Goal: Transaction & Acquisition: Book appointment/travel/reservation

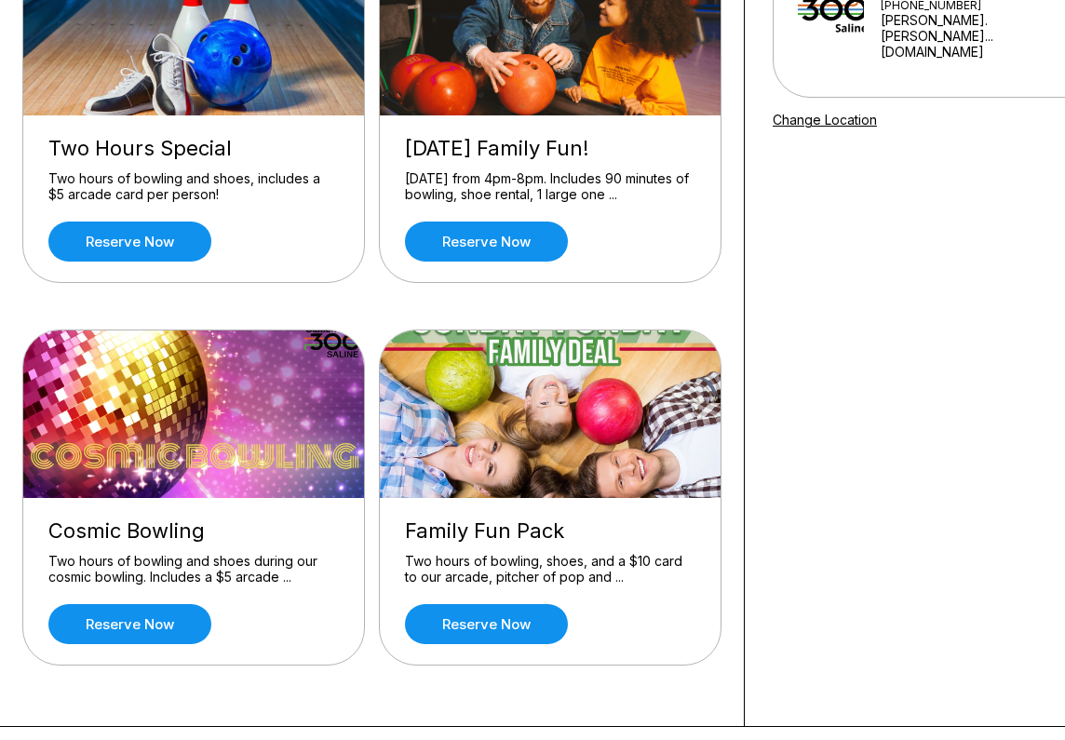
scroll to position [170, 0]
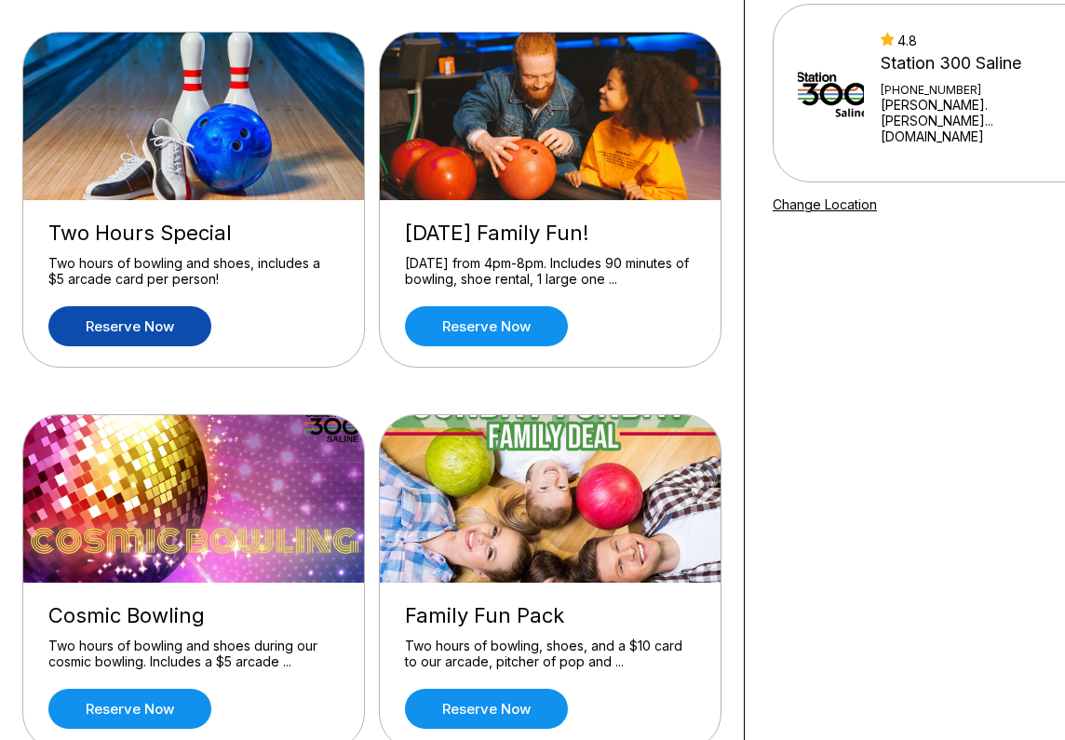
click at [178, 328] on link "Reserve now" at bounding box center [129, 326] width 163 height 40
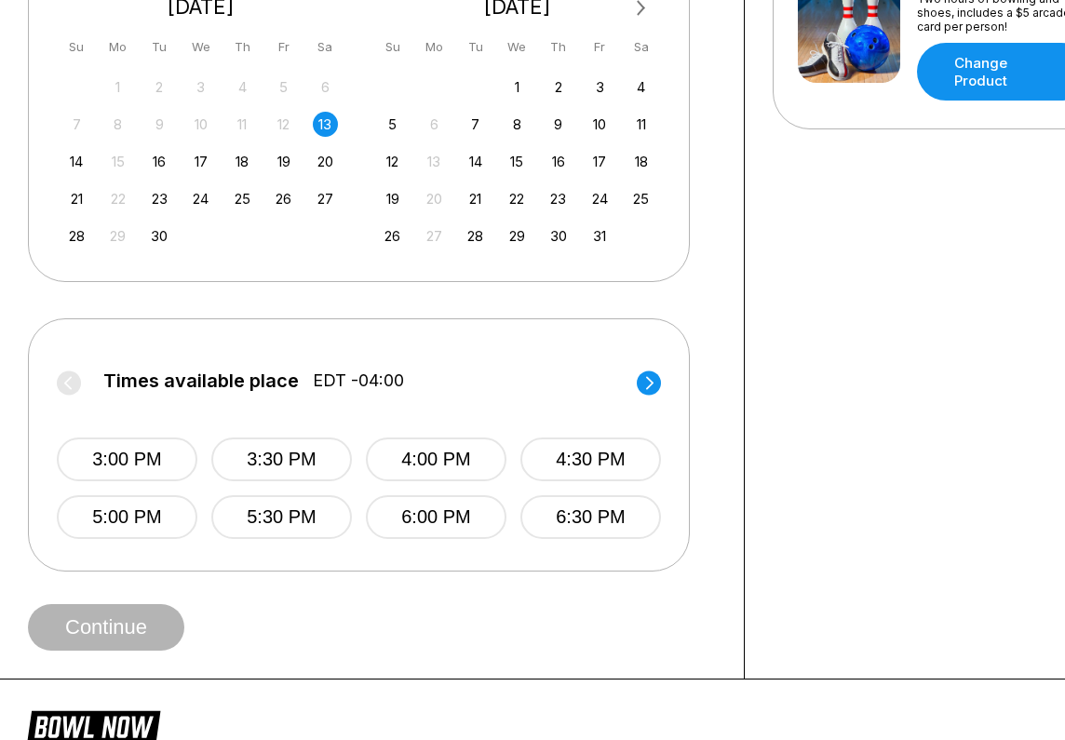
scroll to position [469, 0]
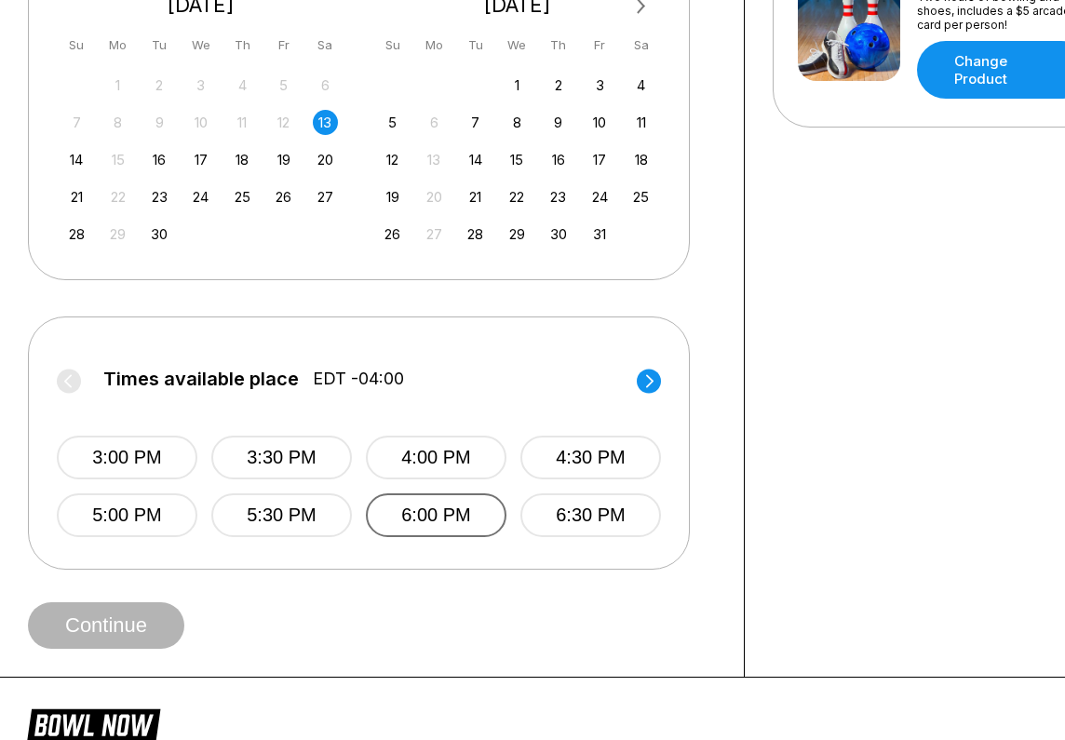
click at [412, 511] on button "6:00 PM" at bounding box center [436, 516] width 141 height 44
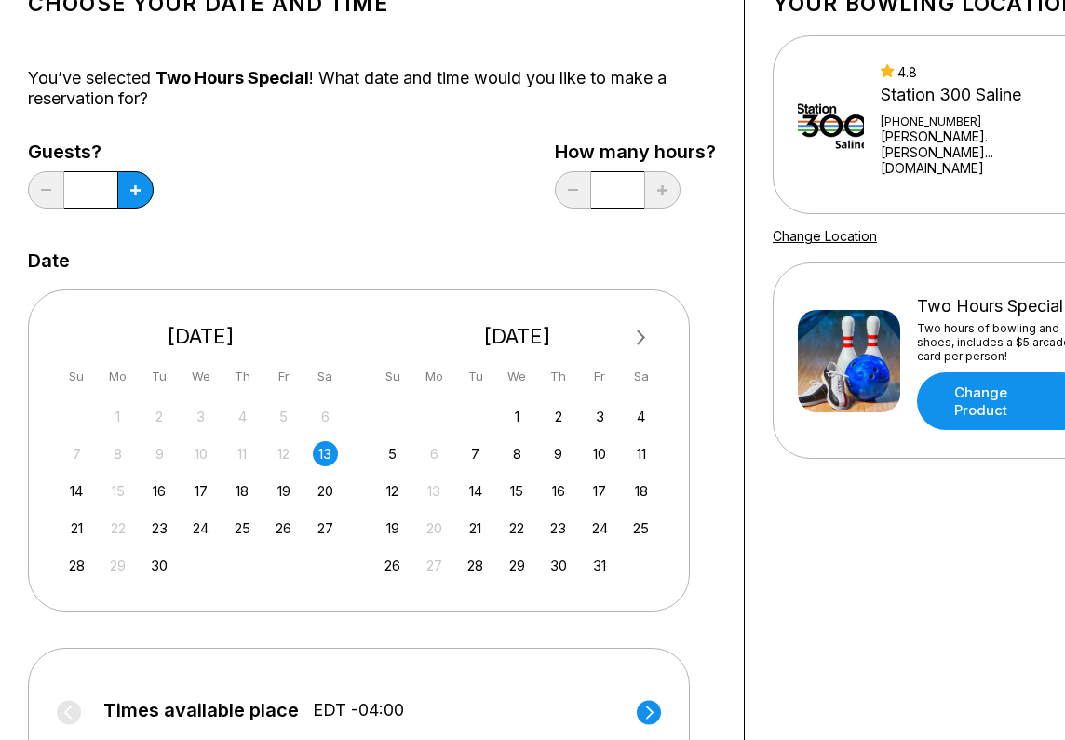
scroll to position [90, 0]
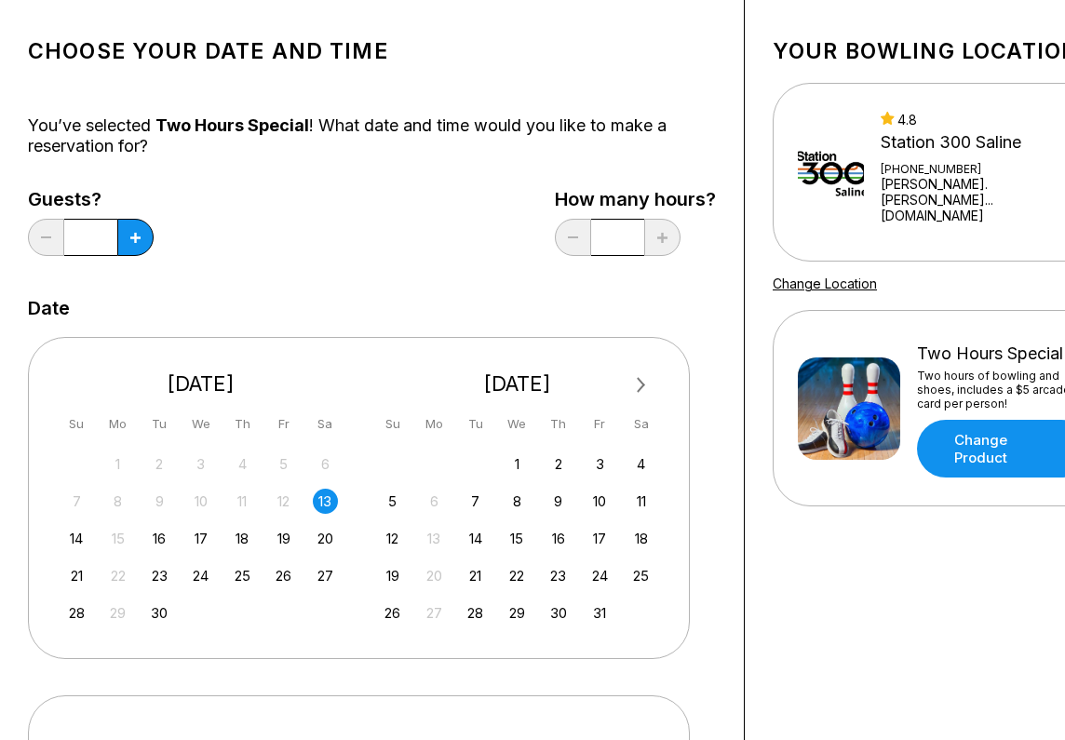
click at [100, 233] on input "*" at bounding box center [90, 237] width 53 height 37
click at [97, 244] on input "*" at bounding box center [90, 237] width 53 height 37
click at [92, 236] on input "*" at bounding box center [90, 237] width 53 height 37
click at [133, 240] on icon at bounding box center [135, 238] width 10 height 10
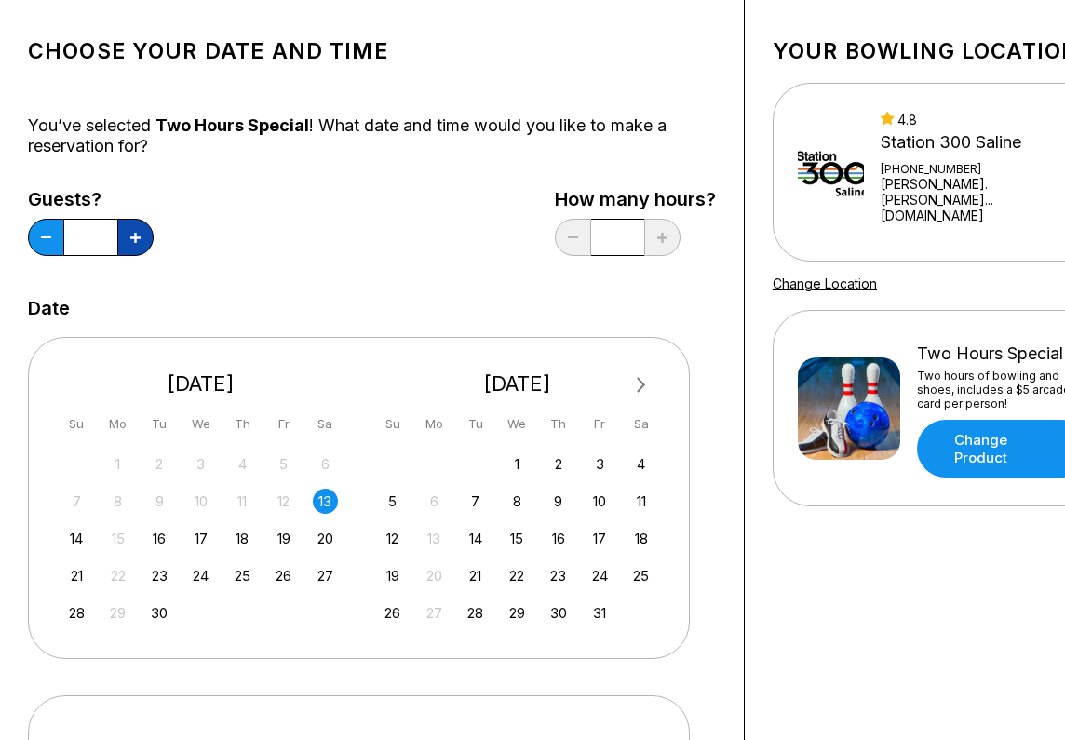
click at [133, 240] on icon at bounding box center [135, 238] width 10 height 10
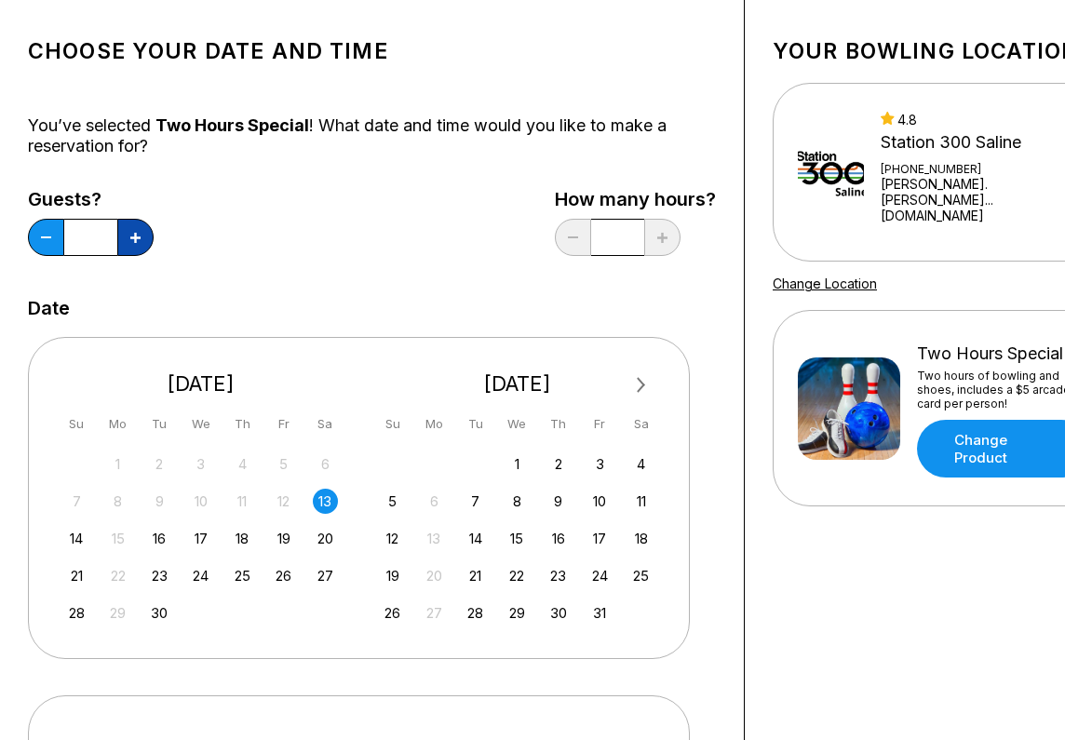
click at [133, 240] on icon at bounding box center [135, 238] width 10 height 10
type input "**"
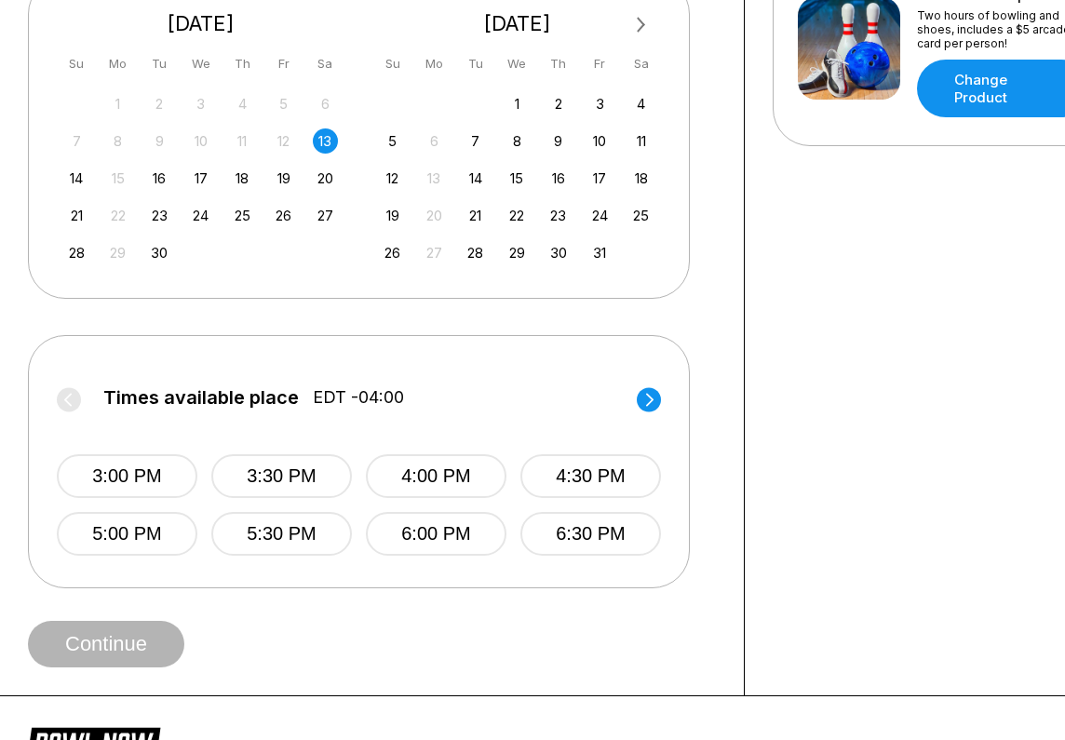
scroll to position [454, 0]
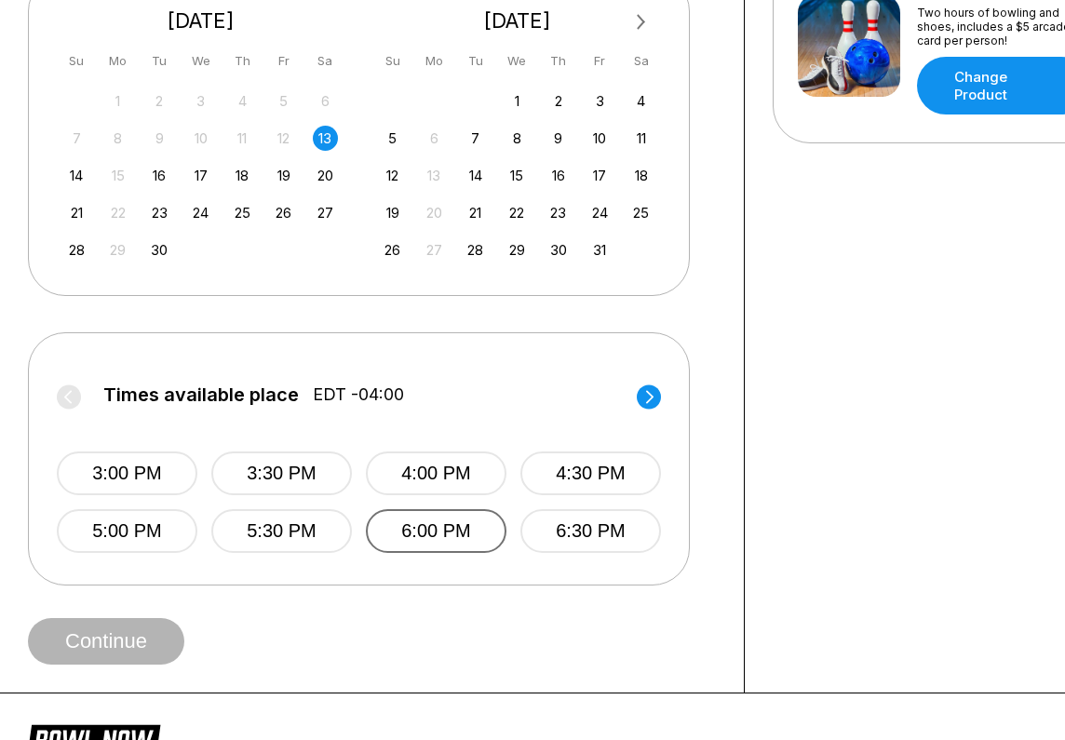
click at [435, 535] on button "6:00 PM" at bounding box center [436, 531] width 141 height 44
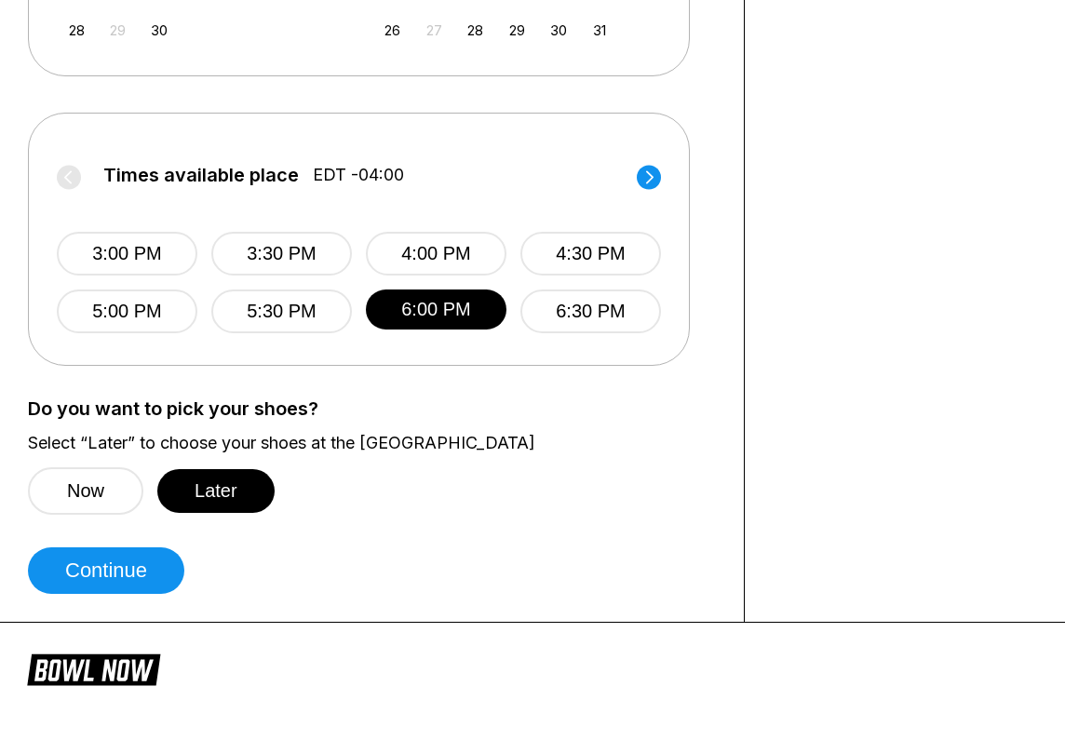
scroll to position [675, 0]
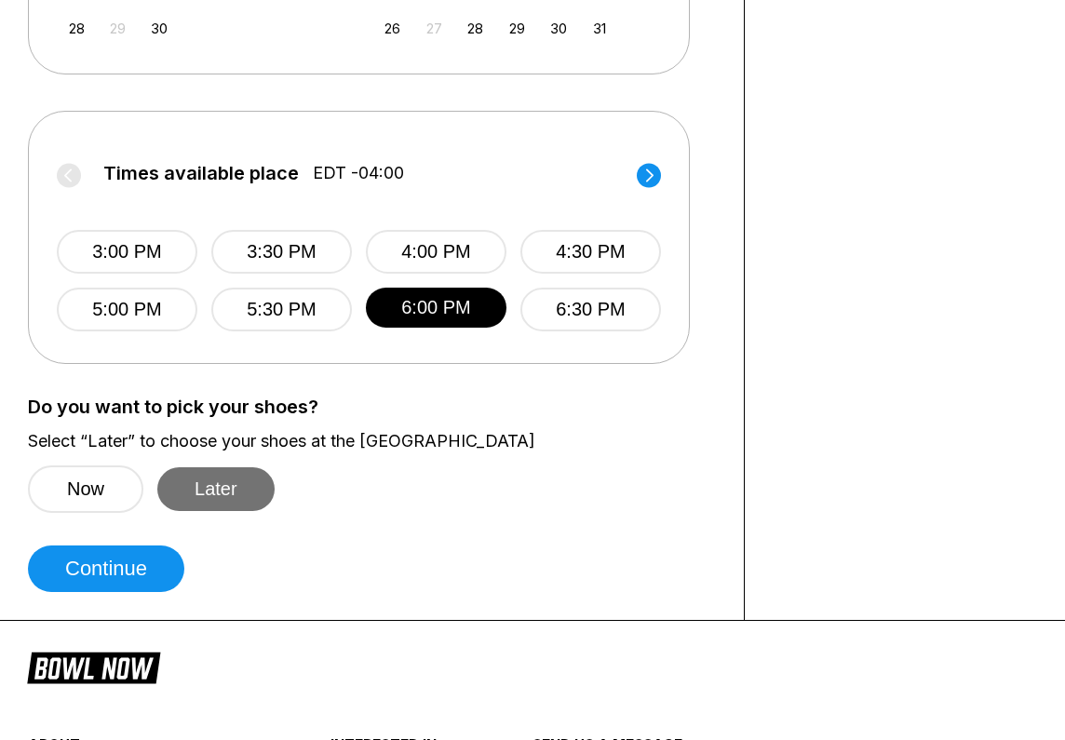
click at [228, 483] on button "Later" at bounding box center [215, 490] width 117 height 44
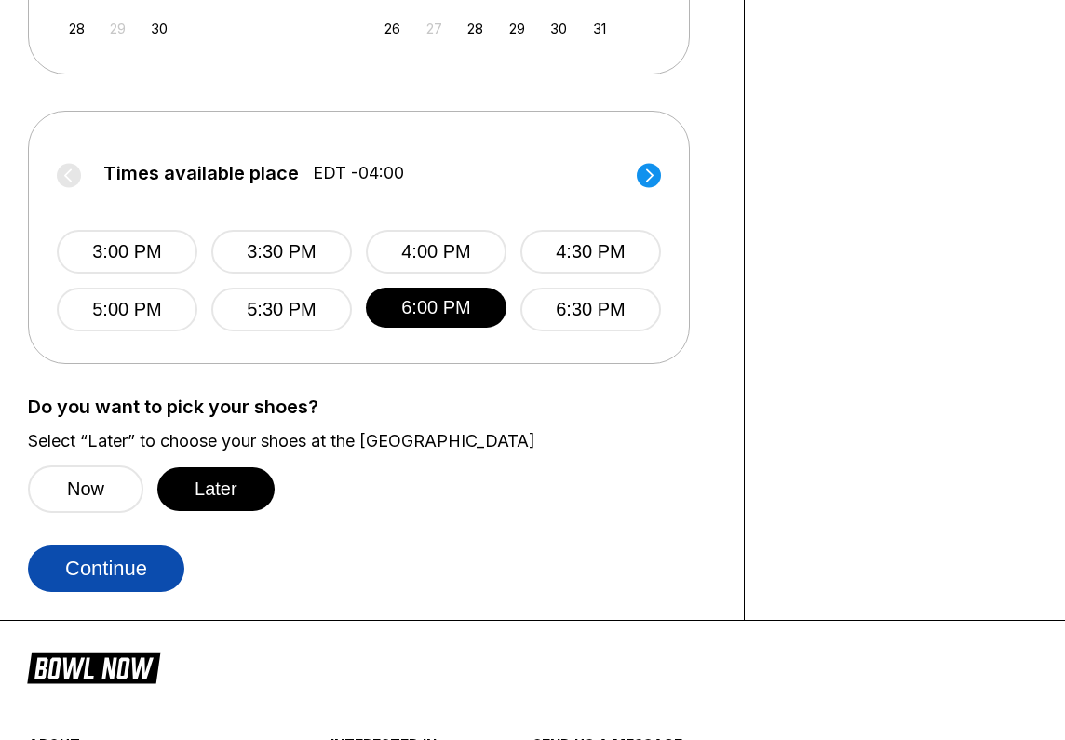
click at [108, 577] on button "Continue" at bounding box center [106, 569] width 156 height 47
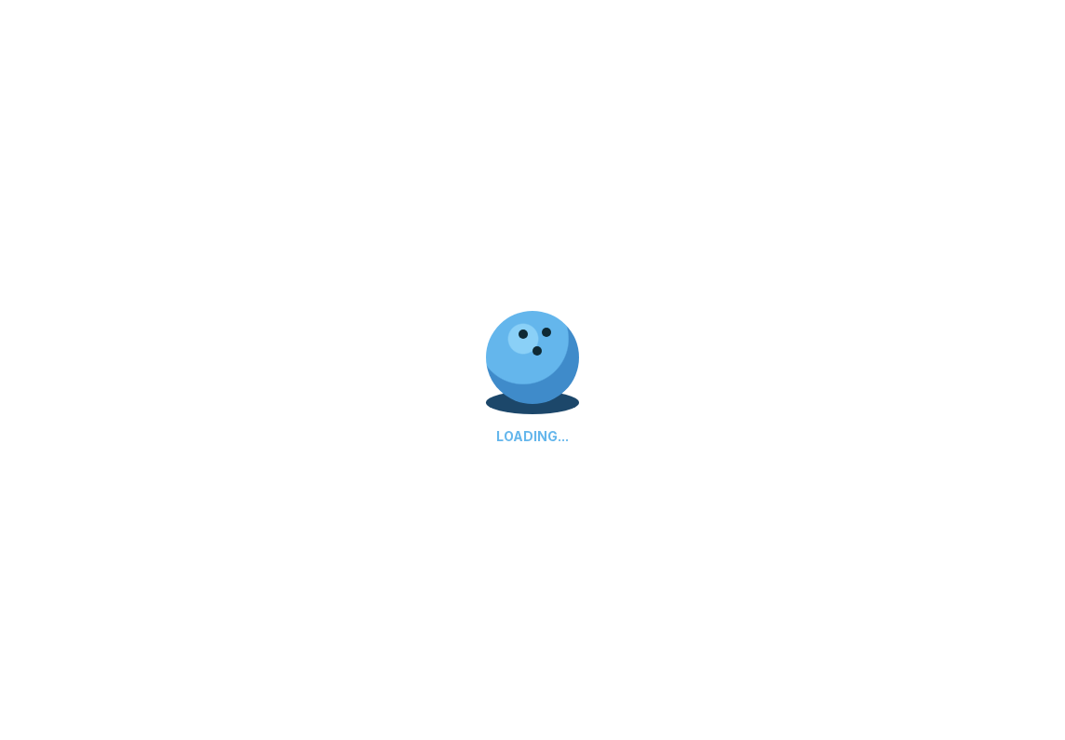
select select "**"
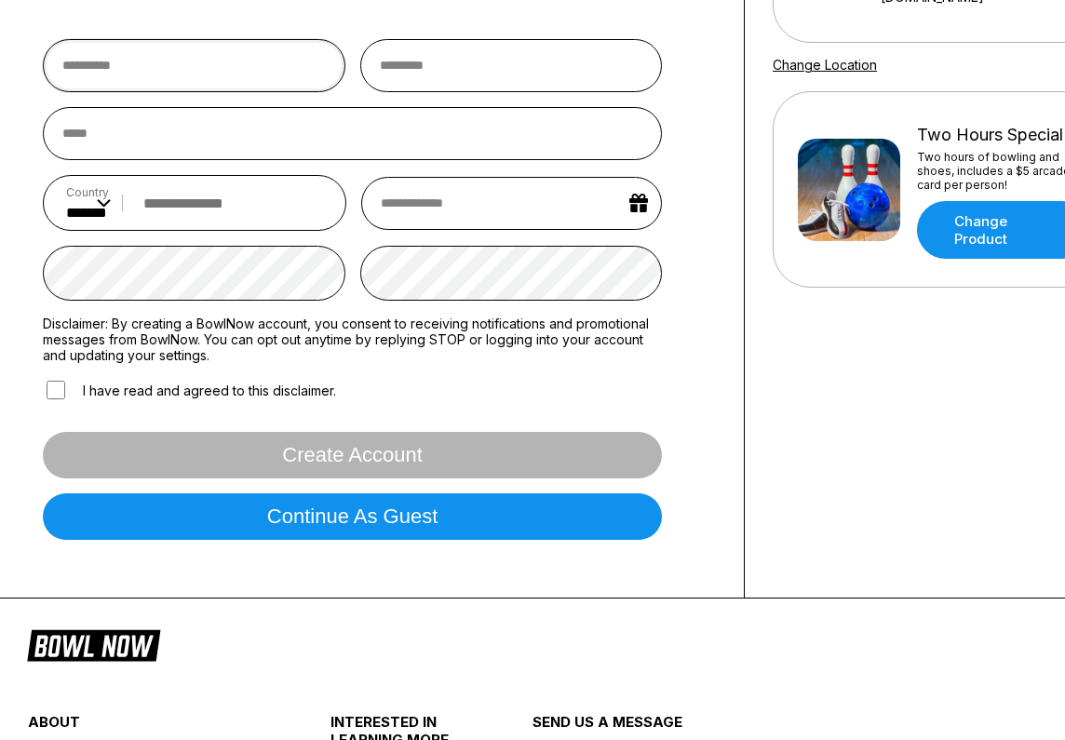
scroll to position [327, 0]
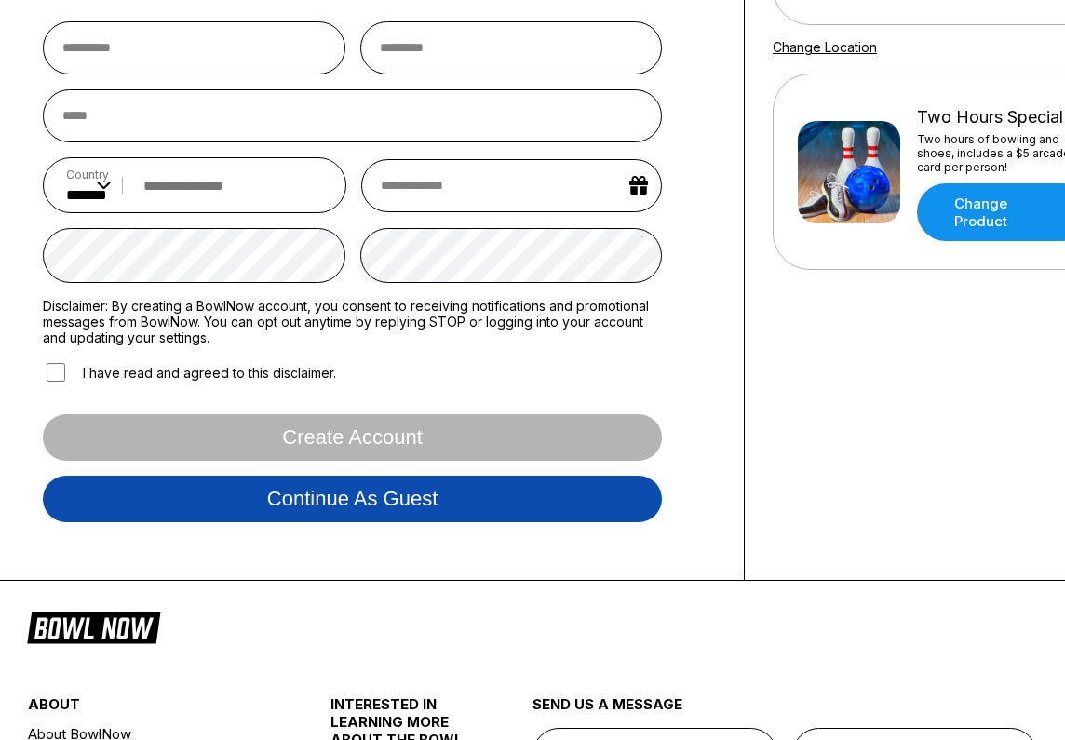
click at [212, 494] on button "Continue as guest" at bounding box center [352, 499] width 619 height 47
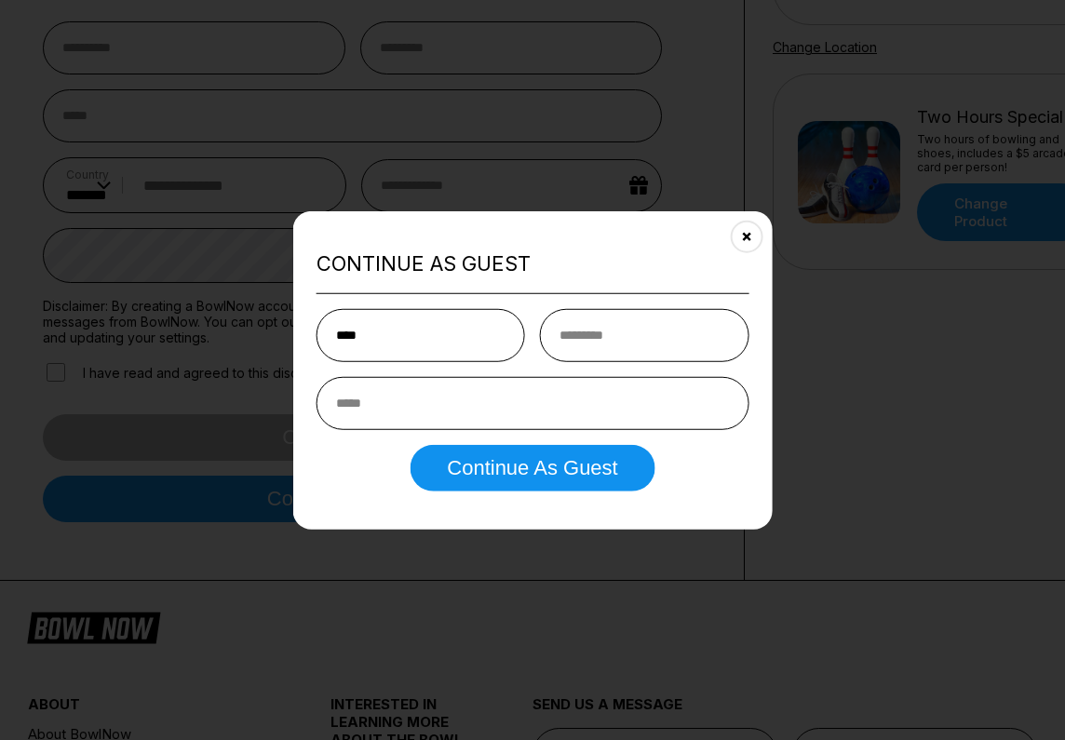
type input "****"
type input "*****"
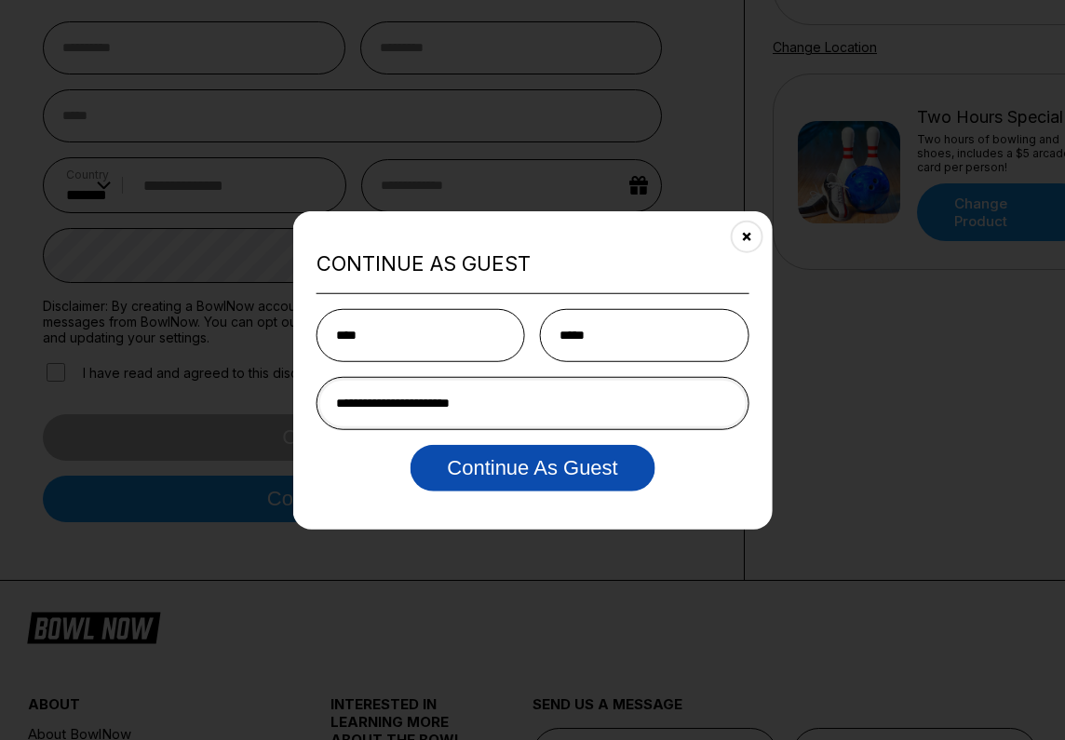
type input "**********"
click at [542, 476] on button "Continue as Guest" at bounding box center [532, 468] width 245 height 47
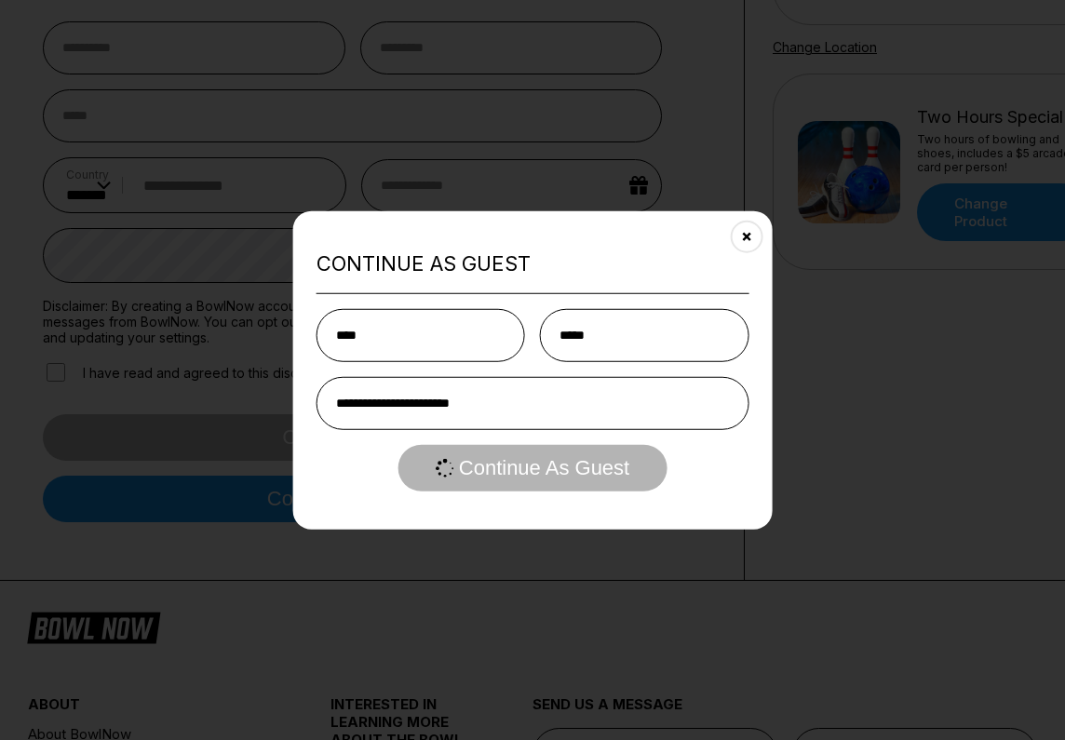
scroll to position [0, 0]
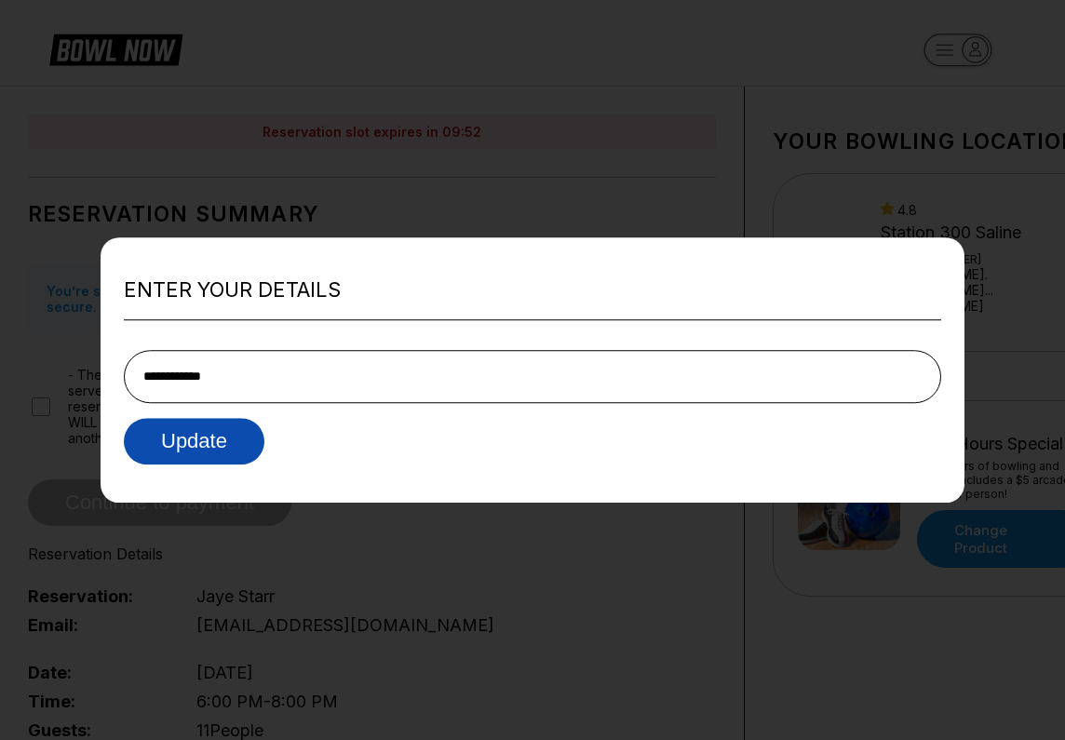
type input "**********"
click at [213, 432] on button "Update" at bounding box center [194, 441] width 141 height 47
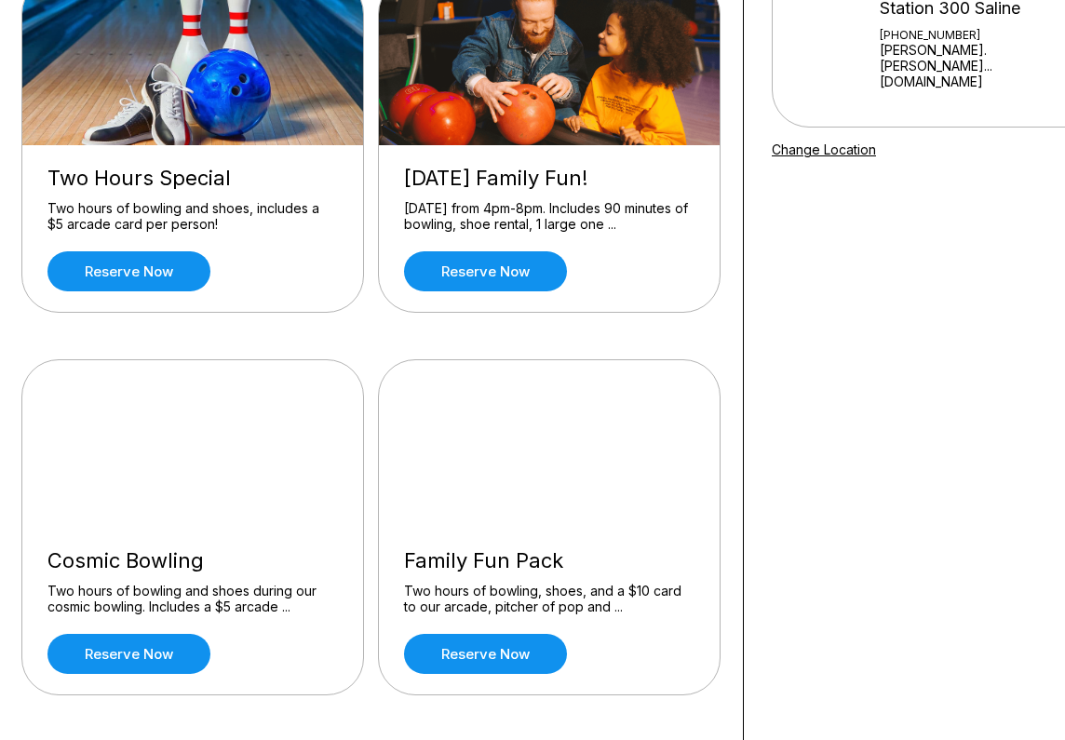
scroll to position [206, 1]
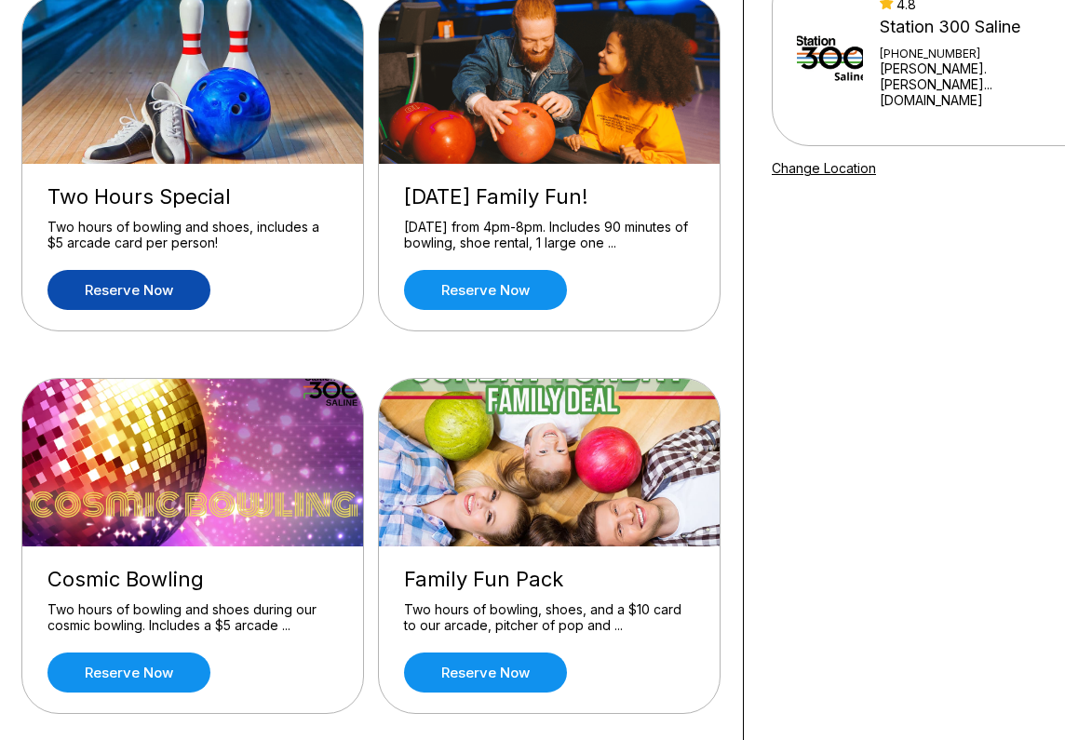
click at [158, 285] on link "Reserve now" at bounding box center [128, 290] width 163 height 40
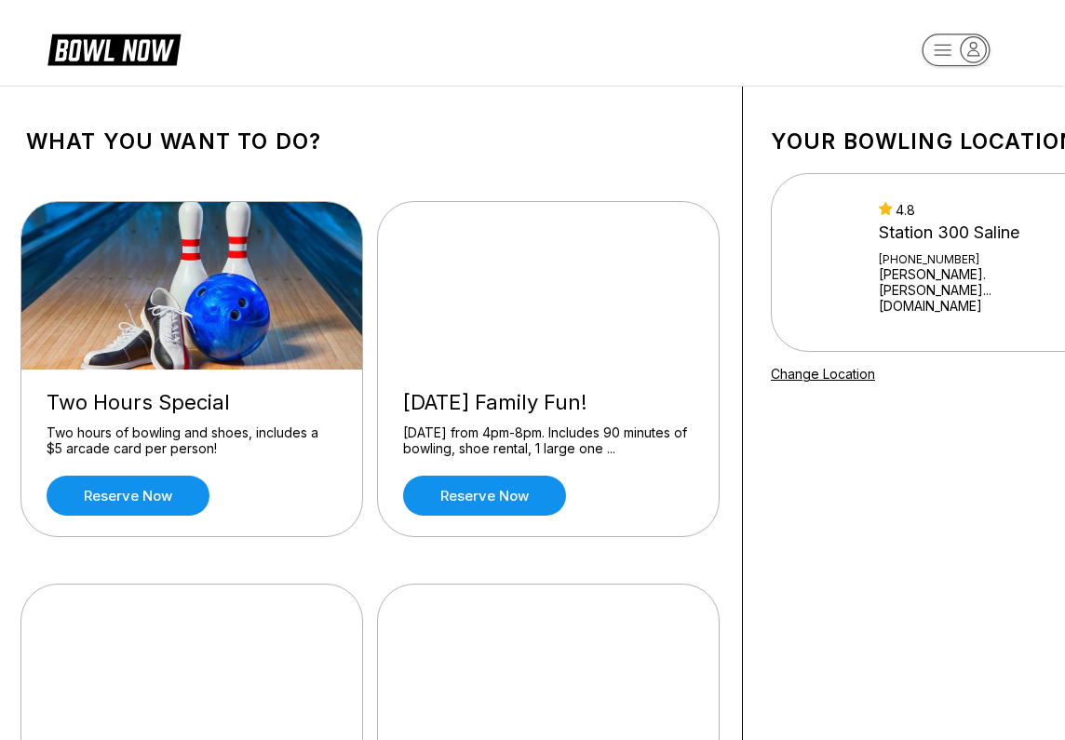
scroll to position [0, 2]
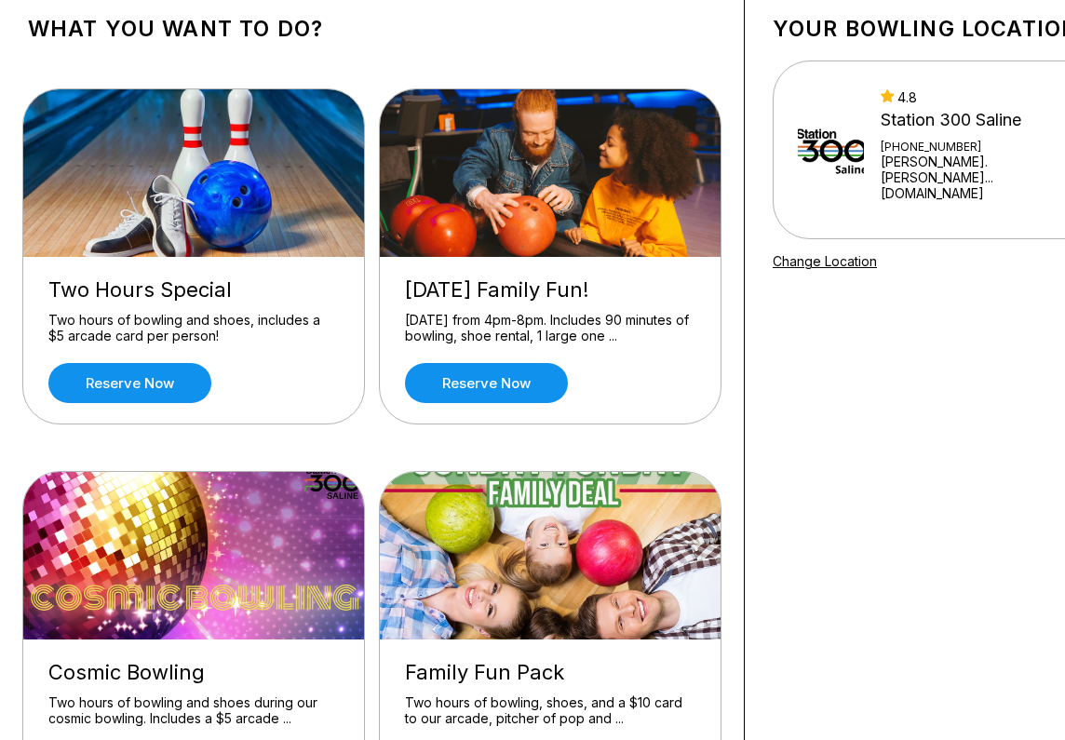
scroll to position [112, 0]
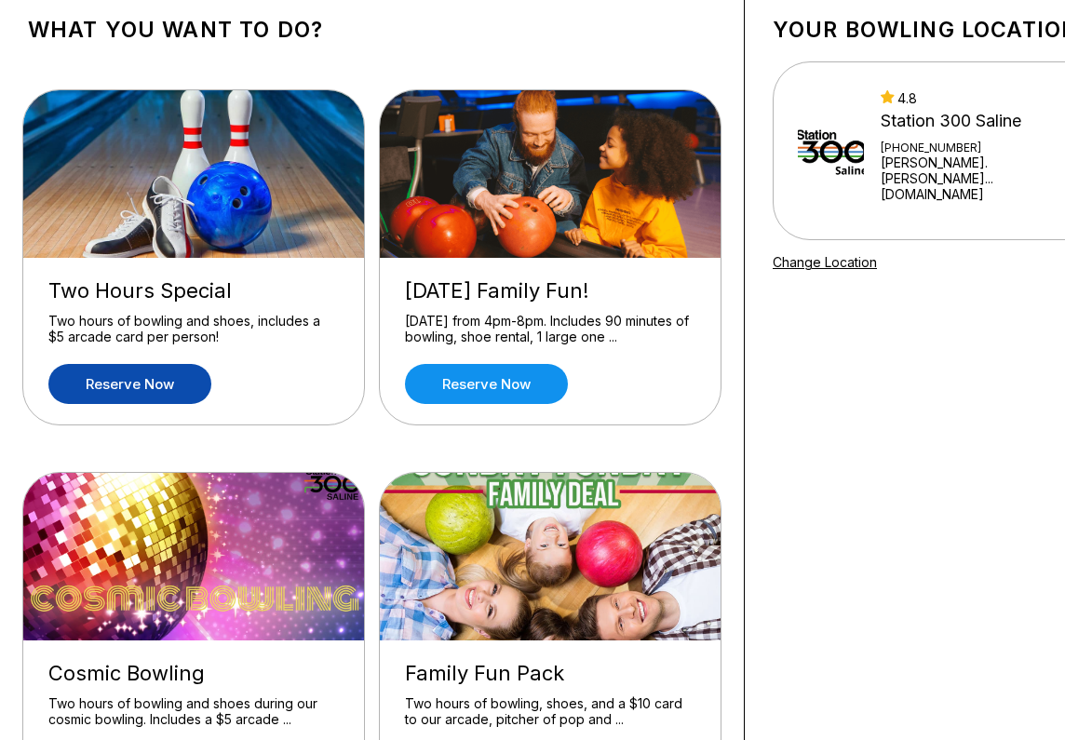
click at [119, 386] on link "Reserve now" at bounding box center [129, 384] width 163 height 40
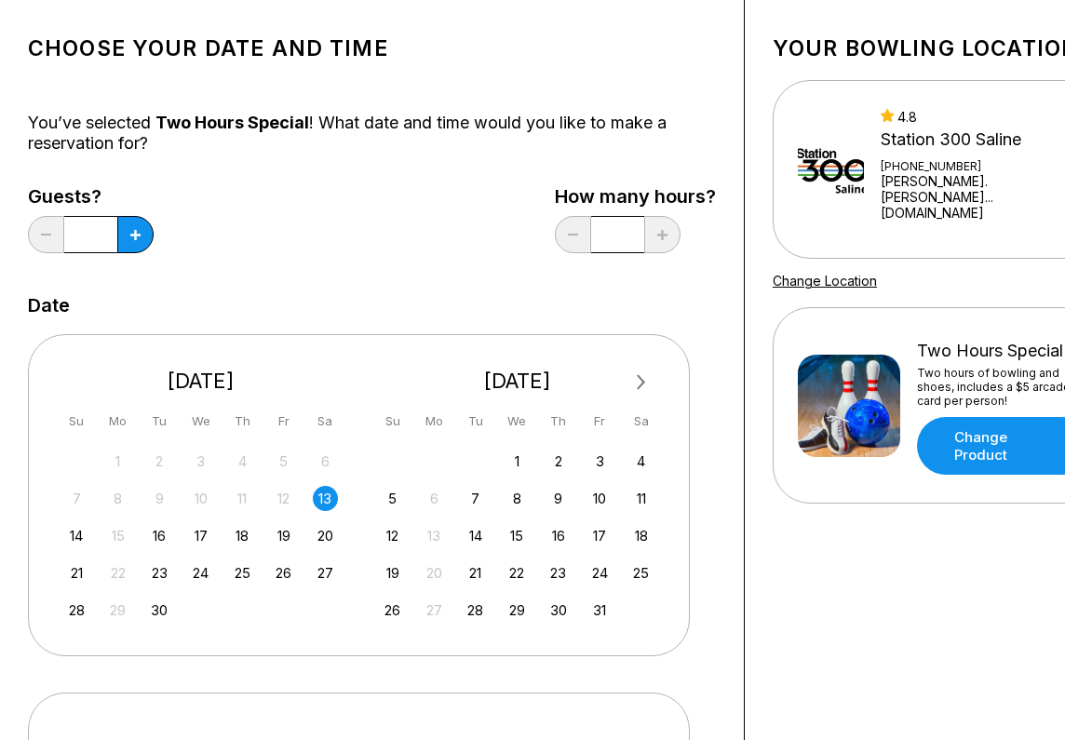
scroll to position [101, 0]
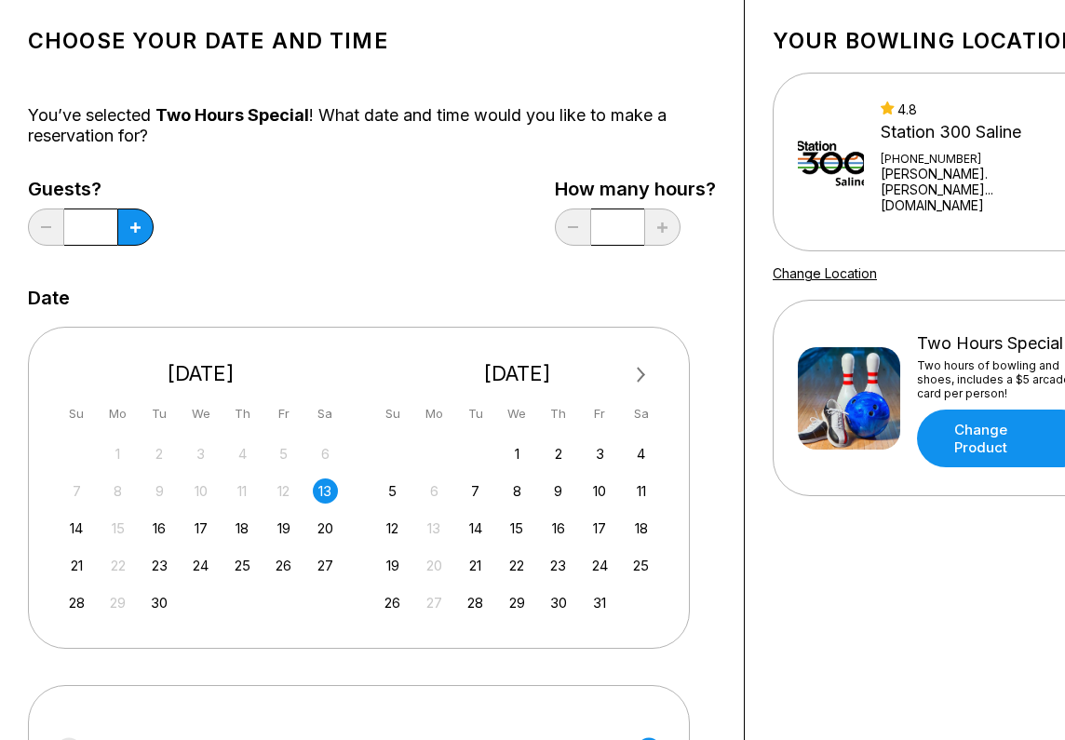
click at [98, 233] on input "*" at bounding box center [90, 227] width 53 height 37
click at [89, 231] on input "*" at bounding box center [90, 227] width 53 height 37
click at [136, 231] on icon at bounding box center [135, 228] width 10 height 10
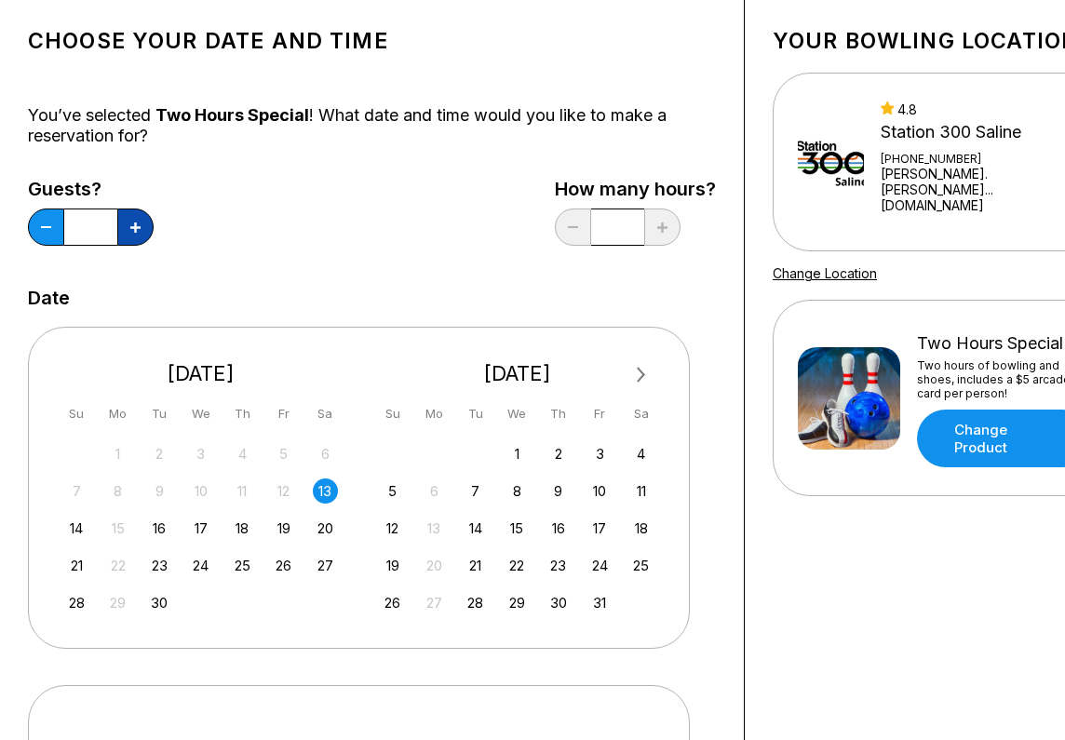
click at [136, 231] on icon at bounding box center [135, 228] width 10 height 10
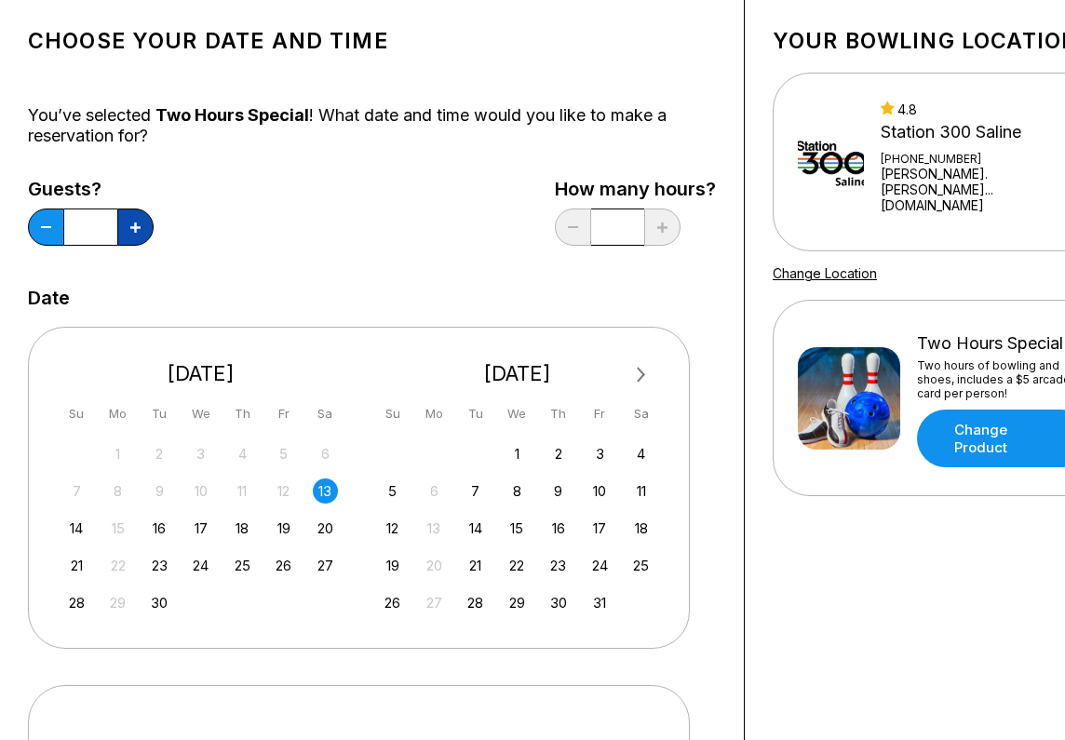
type input "*"
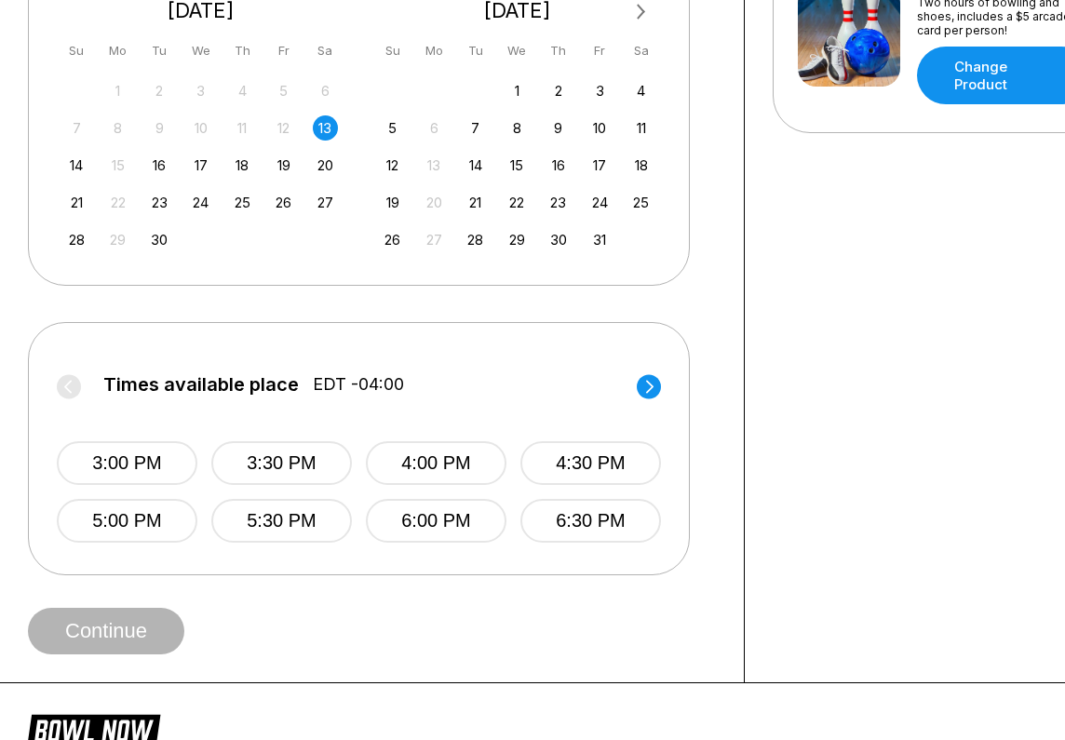
scroll to position [468, 0]
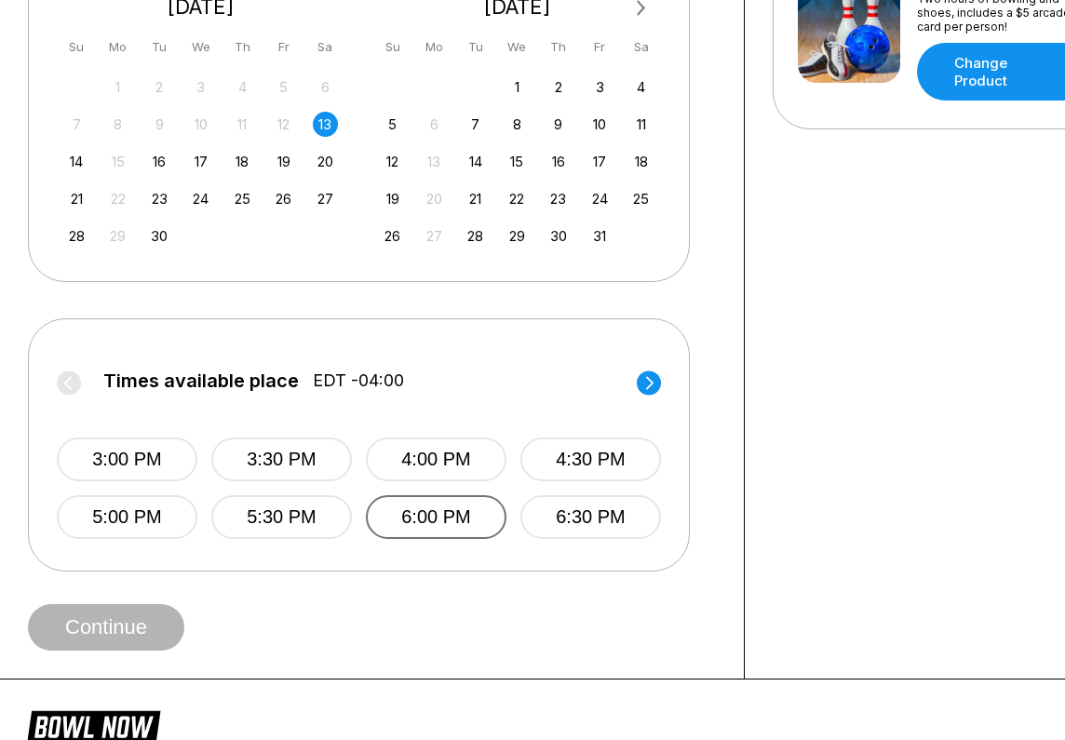
click at [431, 531] on button "6:00 PM" at bounding box center [436, 517] width 141 height 44
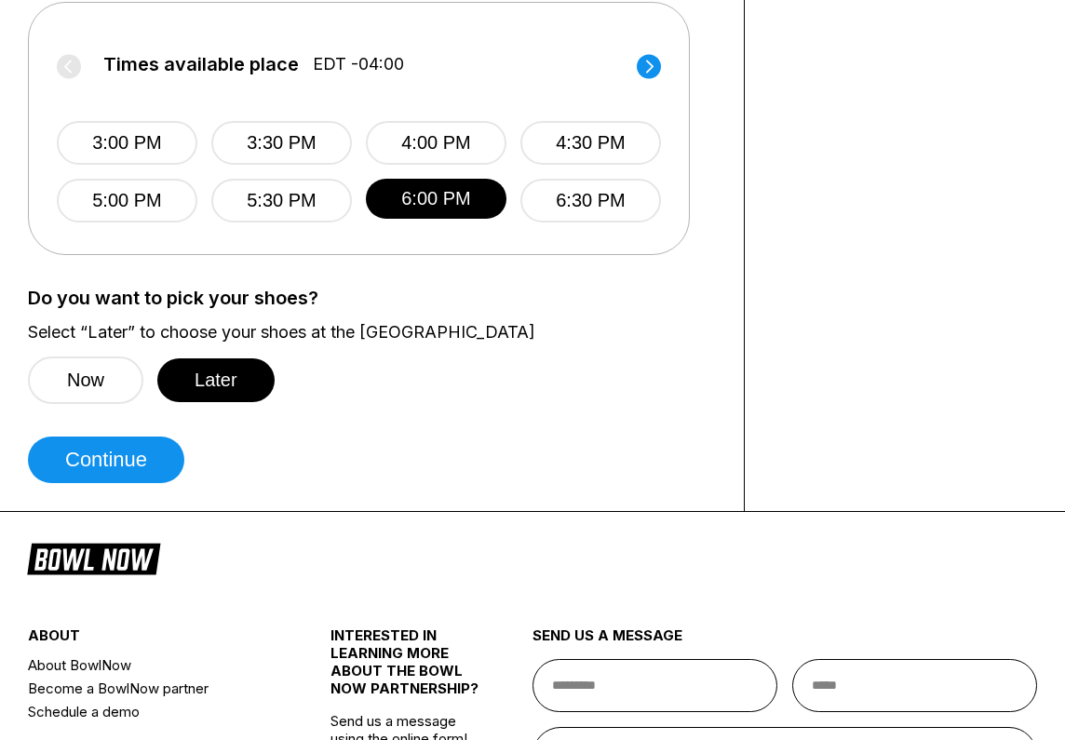
scroll to position [794, 0]
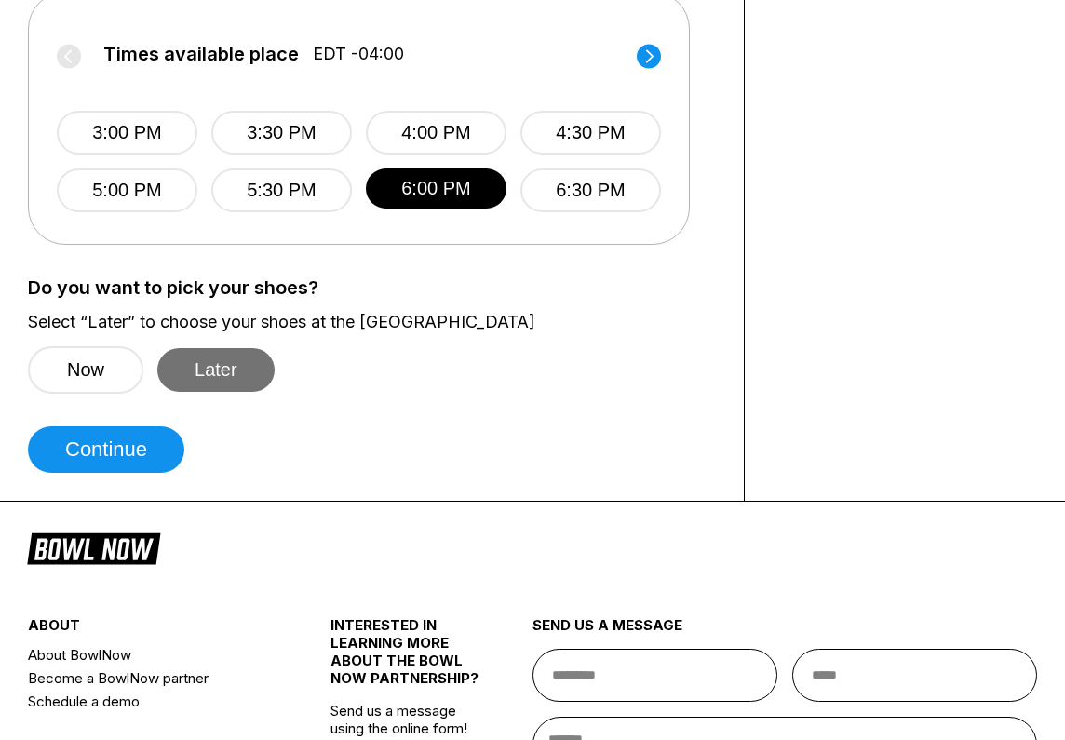
click at [214, 376] on button "Later" at bounding box center [215, 370] width 117 height 44
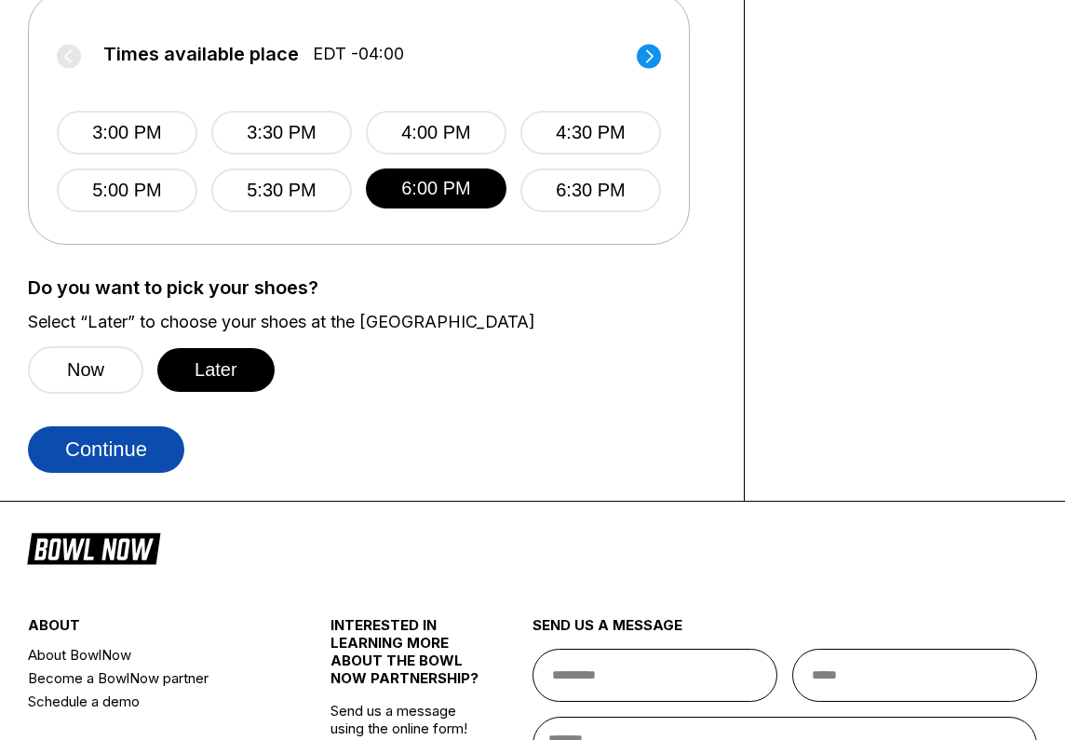
click at [132, 452] on button "Continue" at bounding box center [106, 450] width 156 height 47
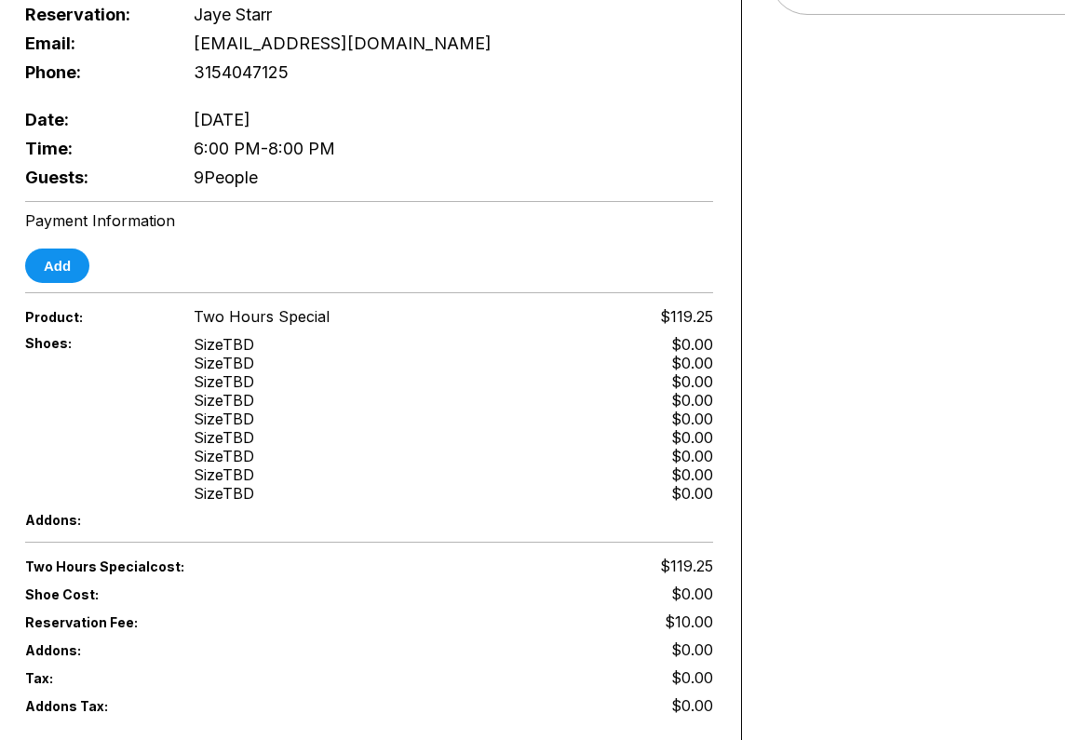
scroll to position [532, 3]
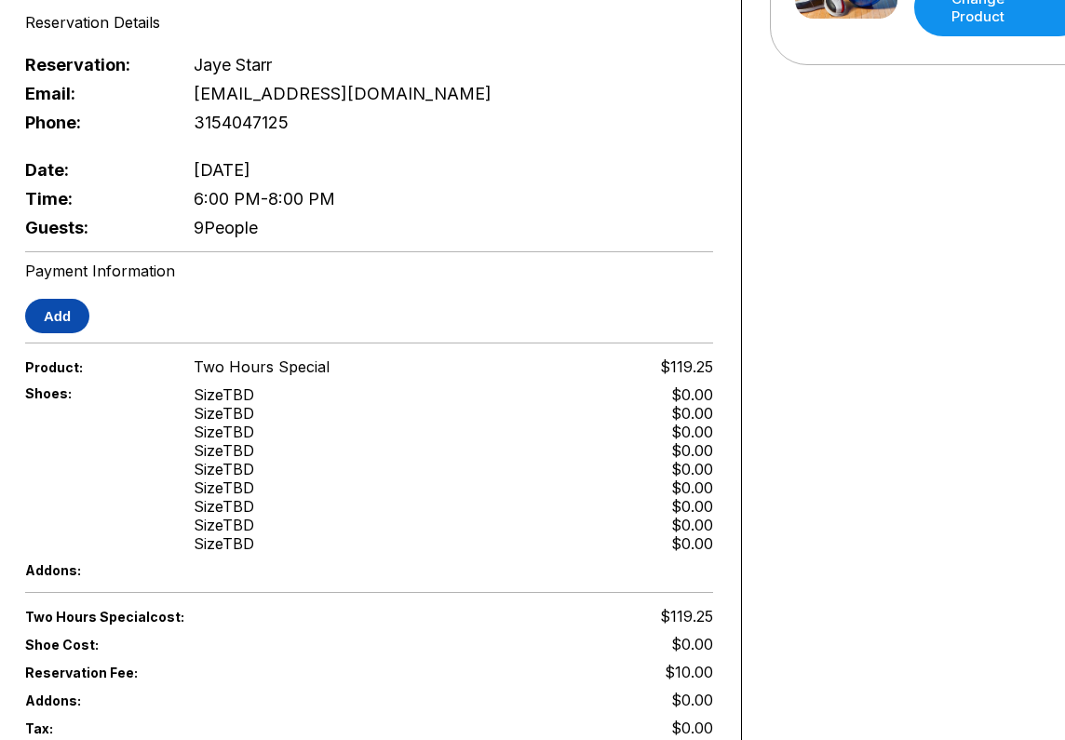
click at [75, 303] on button "Add" at bounding box center [57, 316] width 64 height 34
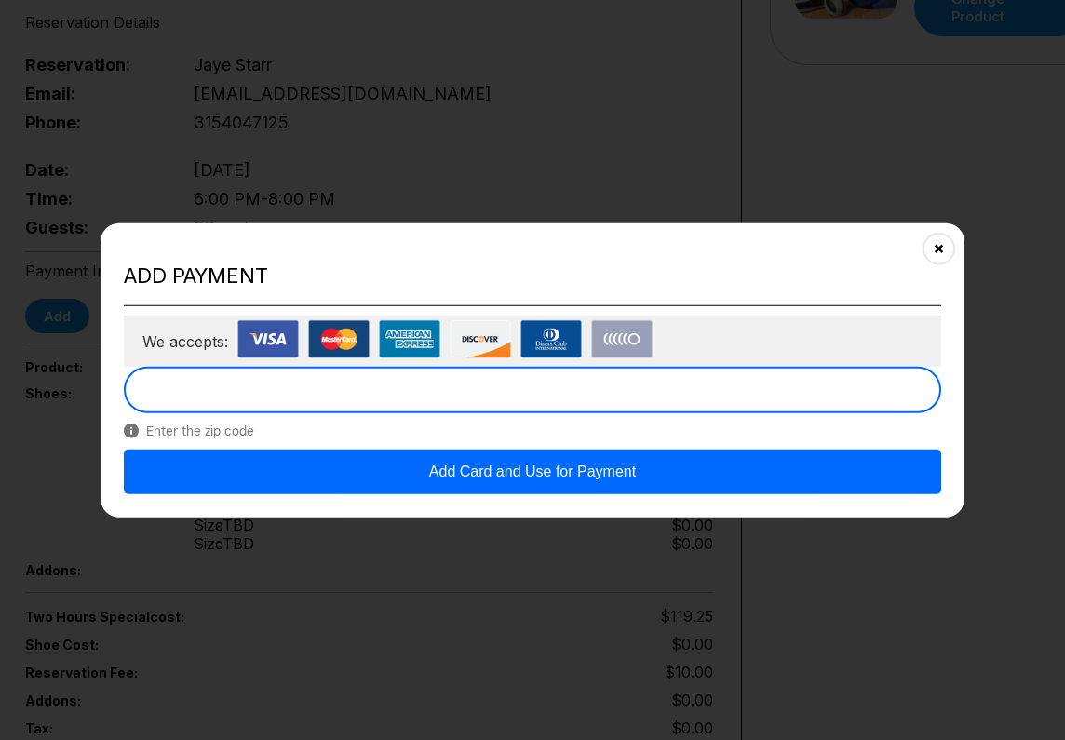
click at [483, 479] on button "Add Card and Use for Payment" at bounding box center [533, 472] width 818 height 45
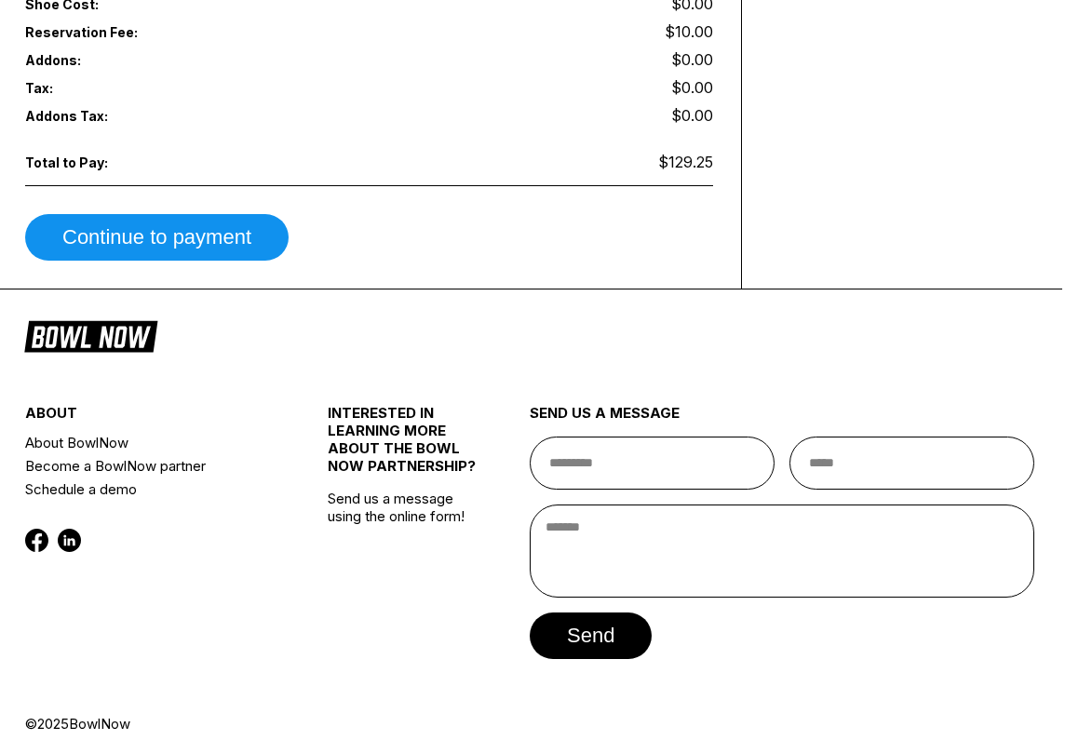
scroll to position [1177, 3]
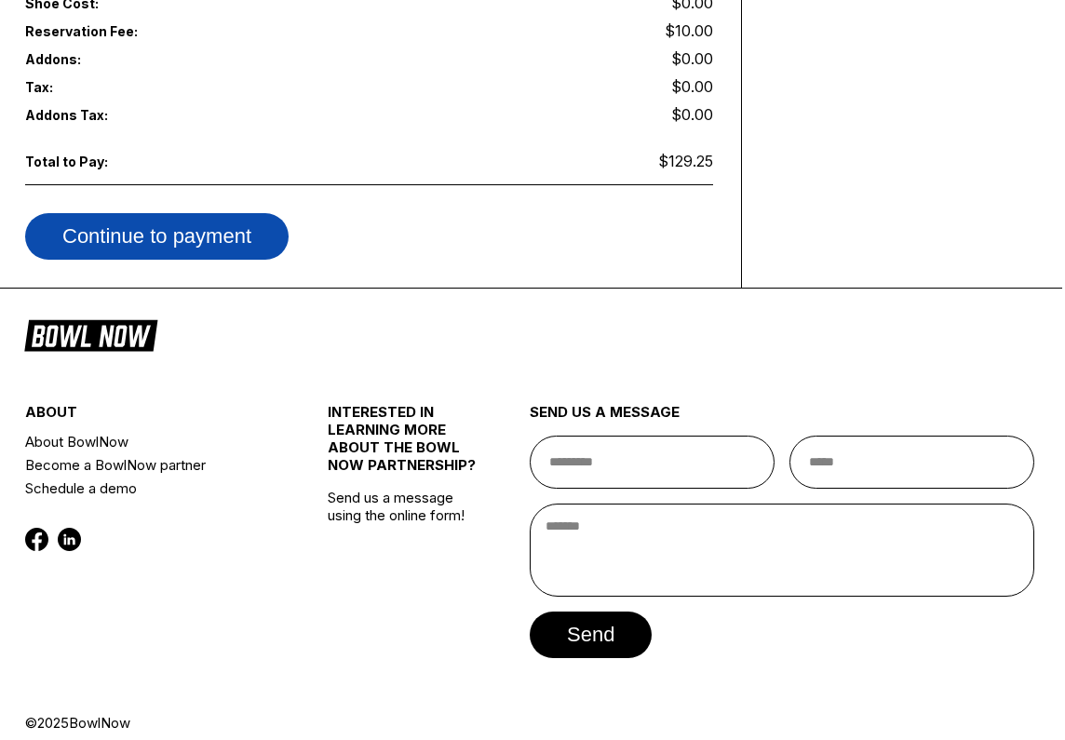
click at [219, 226] on button "Continue to payment" at bounding box center [157, 236] width 264 height 47
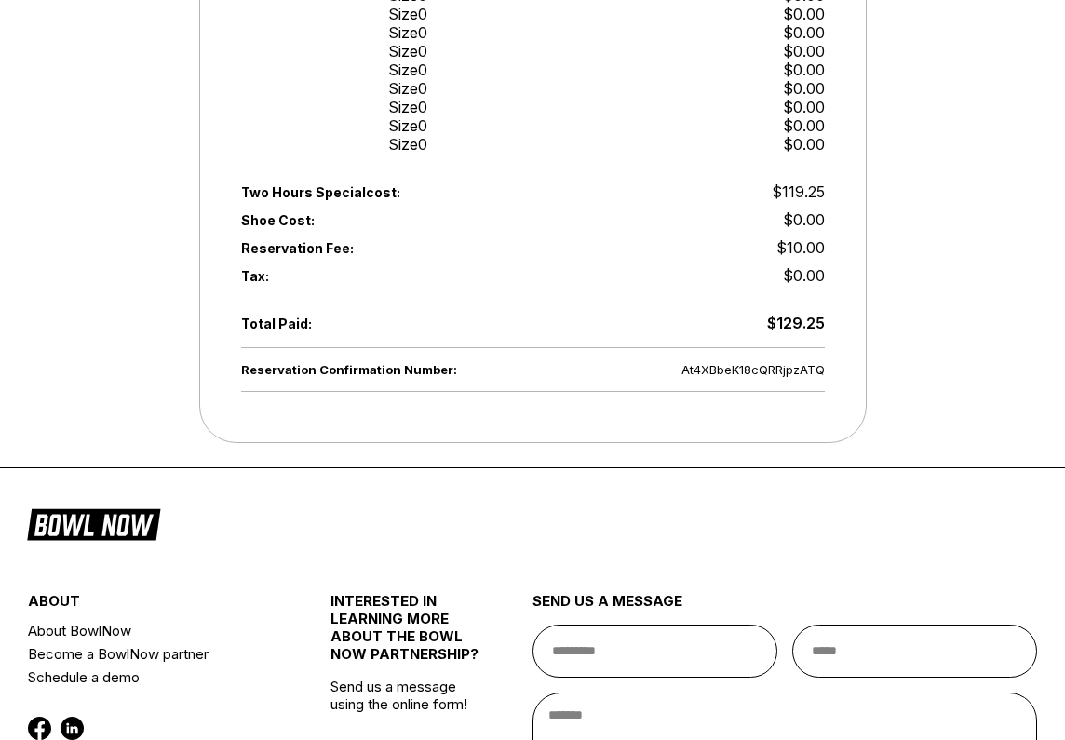
scroll to position [755, 0]
